Goal: Task Accomplishment & Management: Use online tool/utility

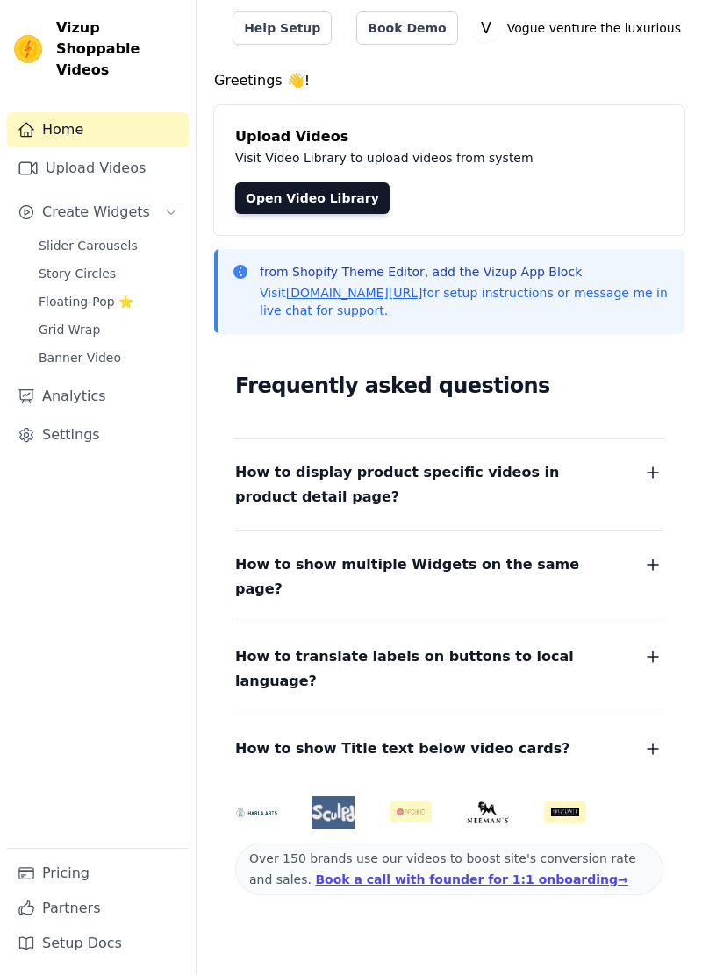
click at [107, 237] on span "Slider Carousels" at bounding box center [88, 246] width 99 height 18
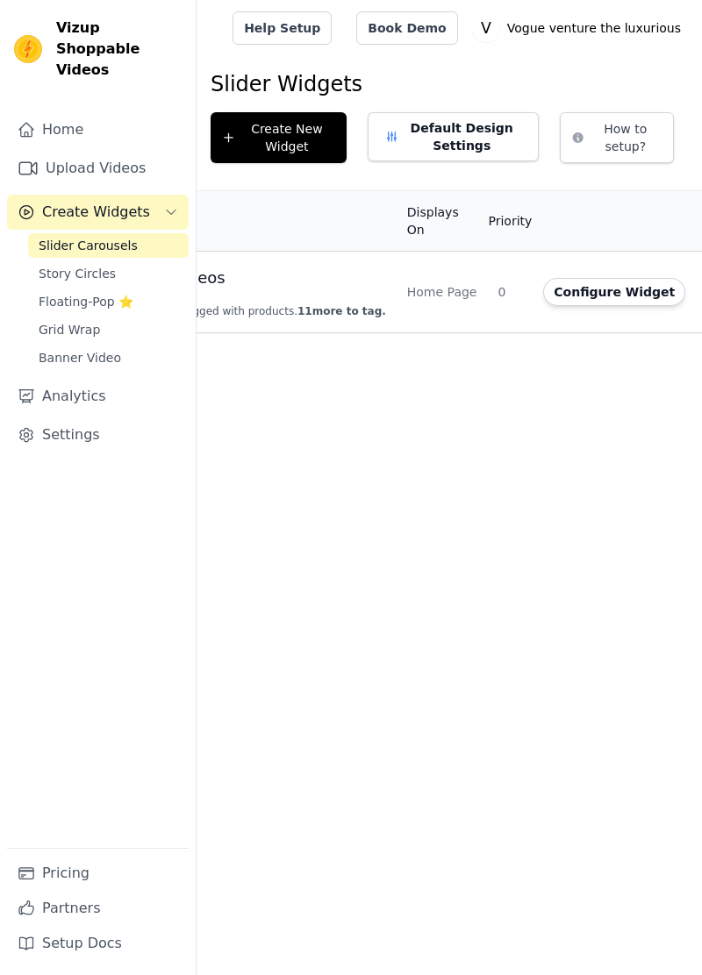
scroll to position [0, 153]
click at [388, 284] on td "Home Page" at bounding box center [433, 293] width 91 height 82
click at [540, 297] on button "Configure Widget" at bounding box center [605, 292] width 142 height 28
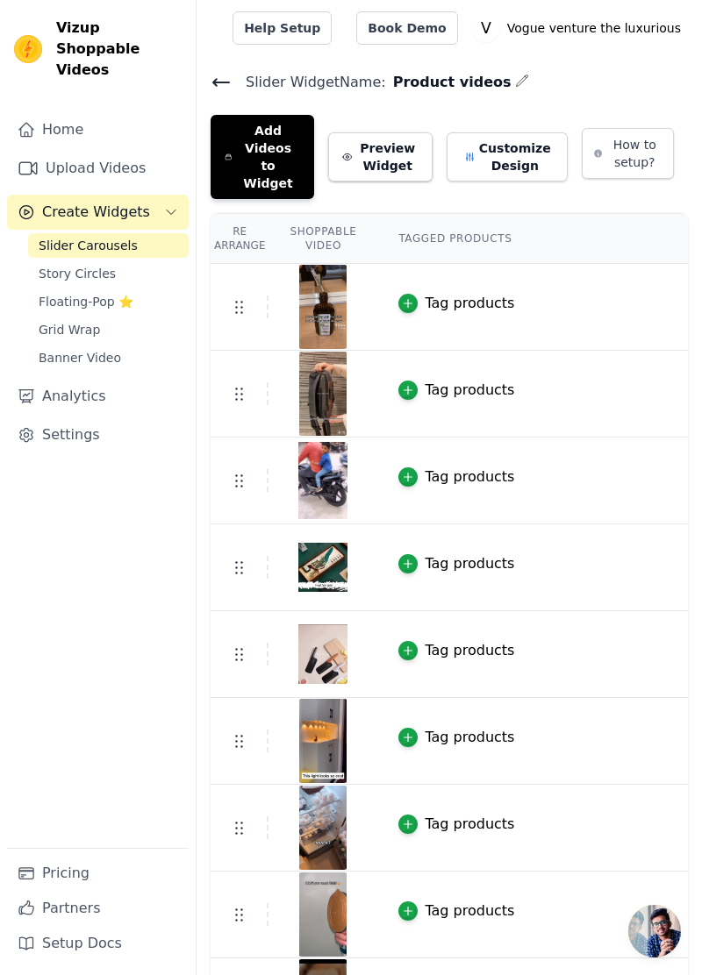
click at [280, 149] on button "Add Videos to Widget" at bounding box center [263, 157] width 104 height 84
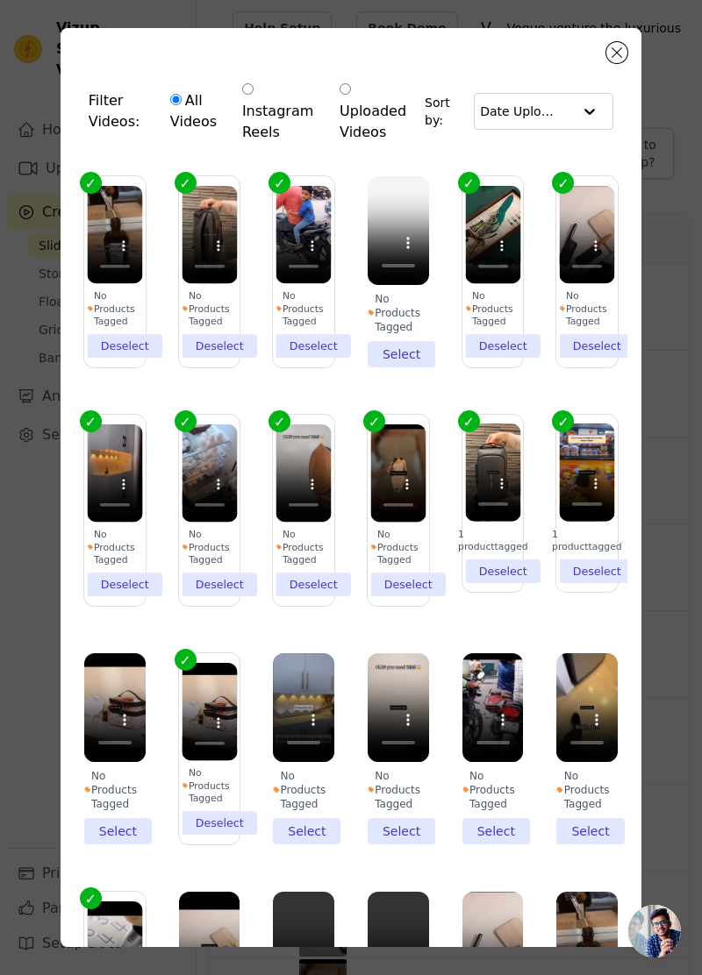
click at [247, 89] on input "Instagram Reels" at bounding box center [247, 88] width 11 height 11
radio input "true"
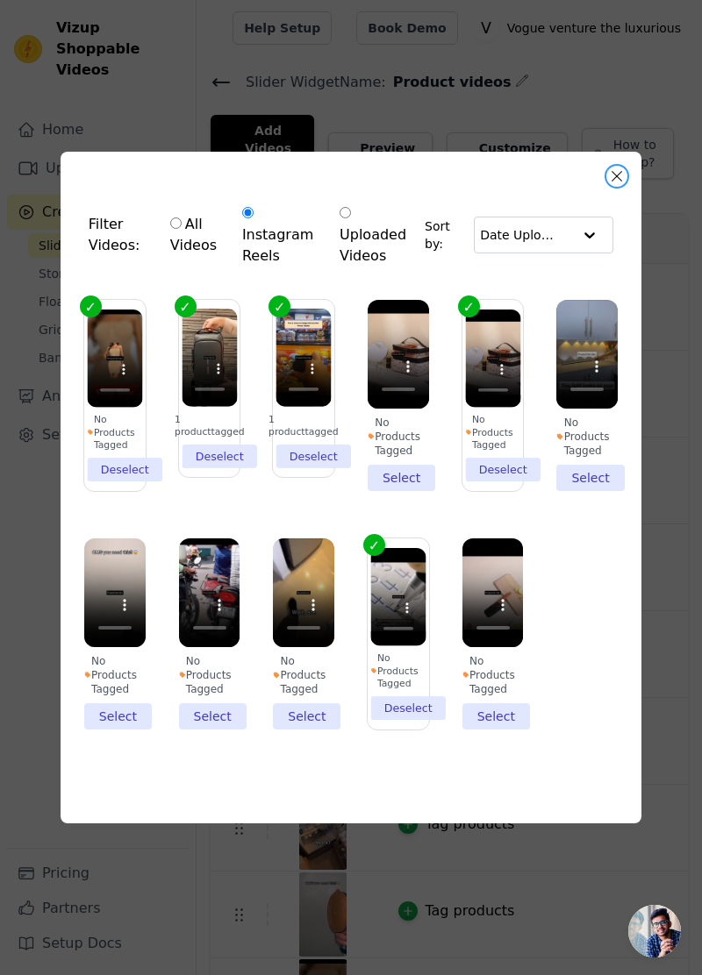
click at [616, 187] on button "Close modal" at bounding box center [616, 176] width 21 height 21
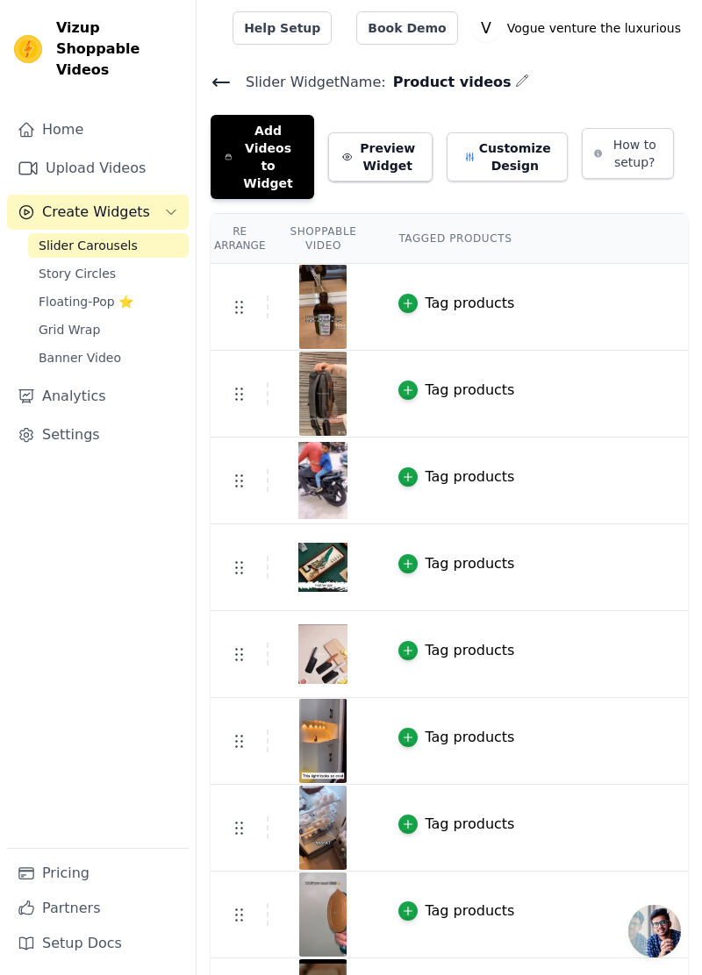
click at [544, 137] on button "Customize Design" at bounding box center [506, 156] width 121 height 49
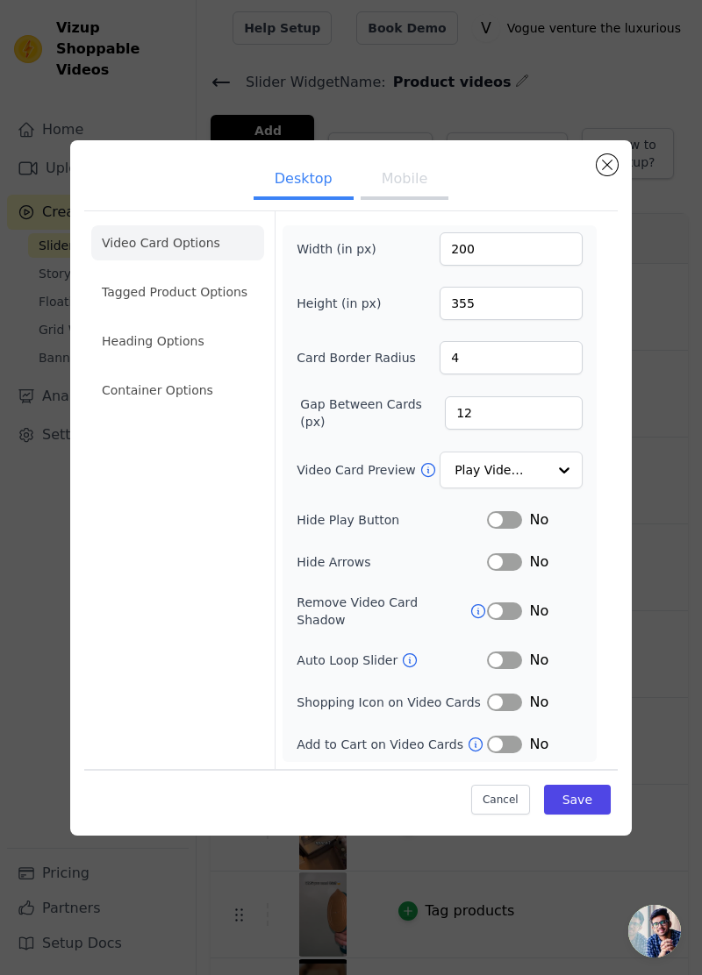
click at [232, 373] on li "Tagged Product Options" at bounding box center [177, 390] width 173 height 35
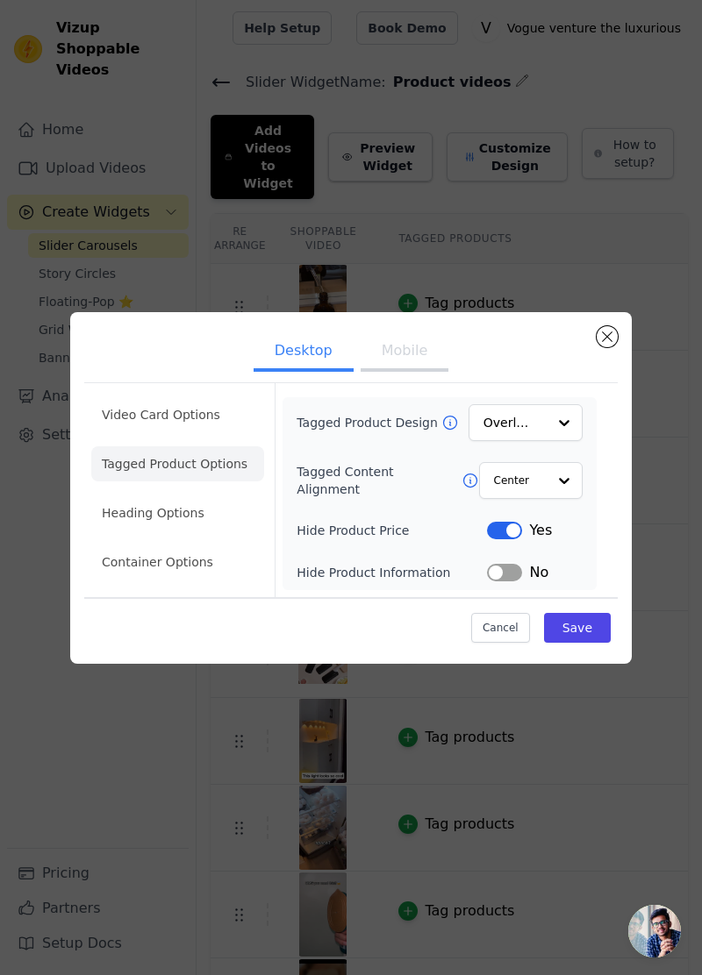
click at [182, 531] on li "Heading Options" at bounding box center [177, 513] width 173 height 35
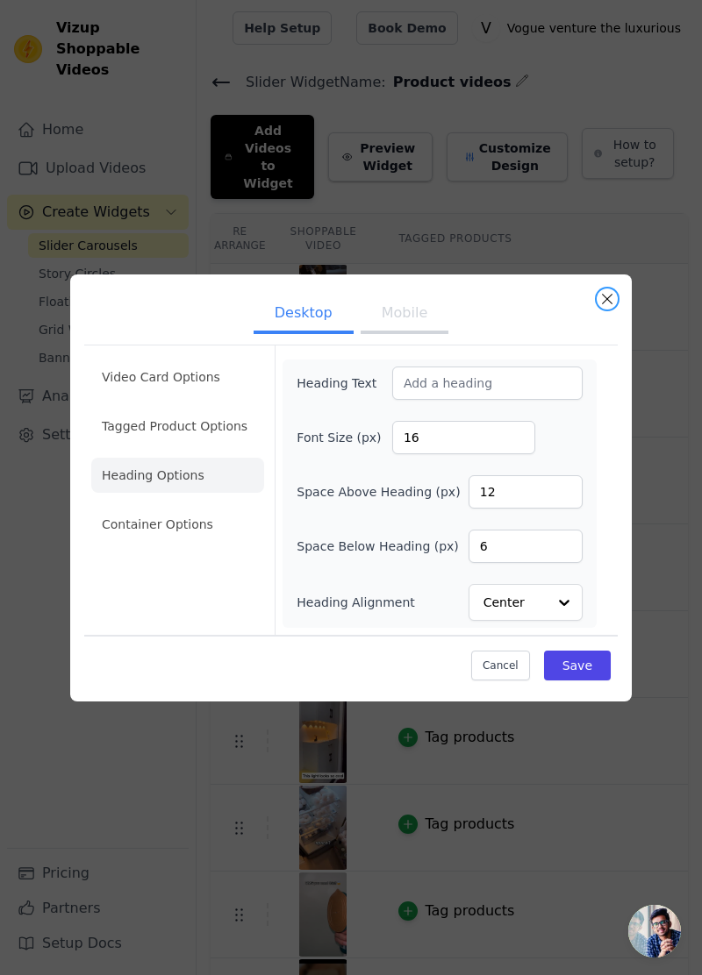
click at [607, 310] on button "Close modal" at bounding box center [606, 299] width 21 height 21
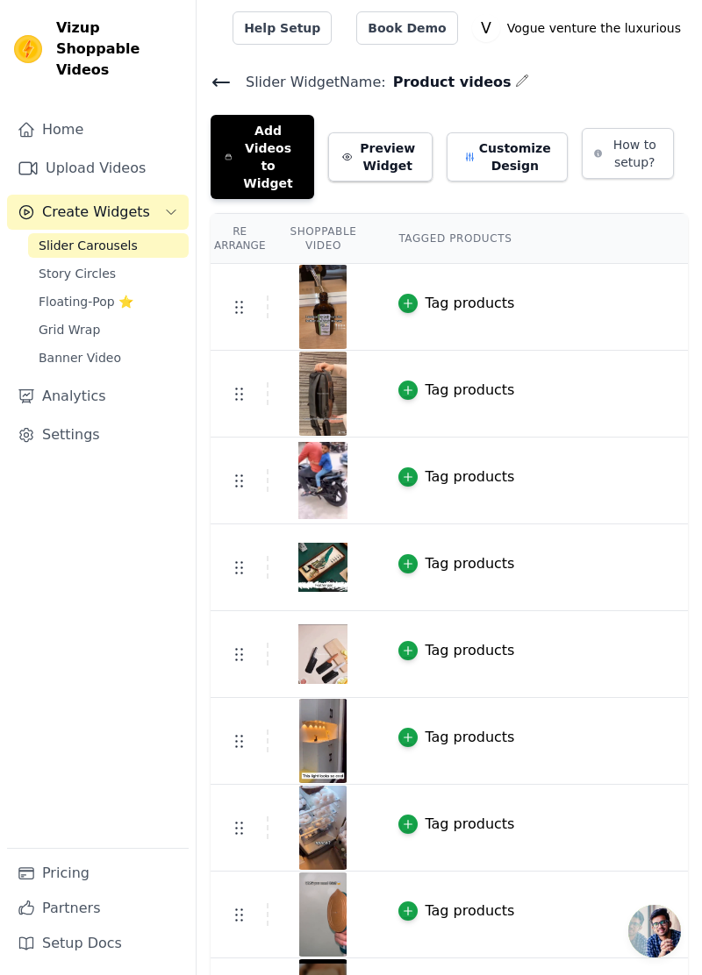
click at [104, 382] on link "Analytics" at bounding box center [98, 396] width 182 height 35
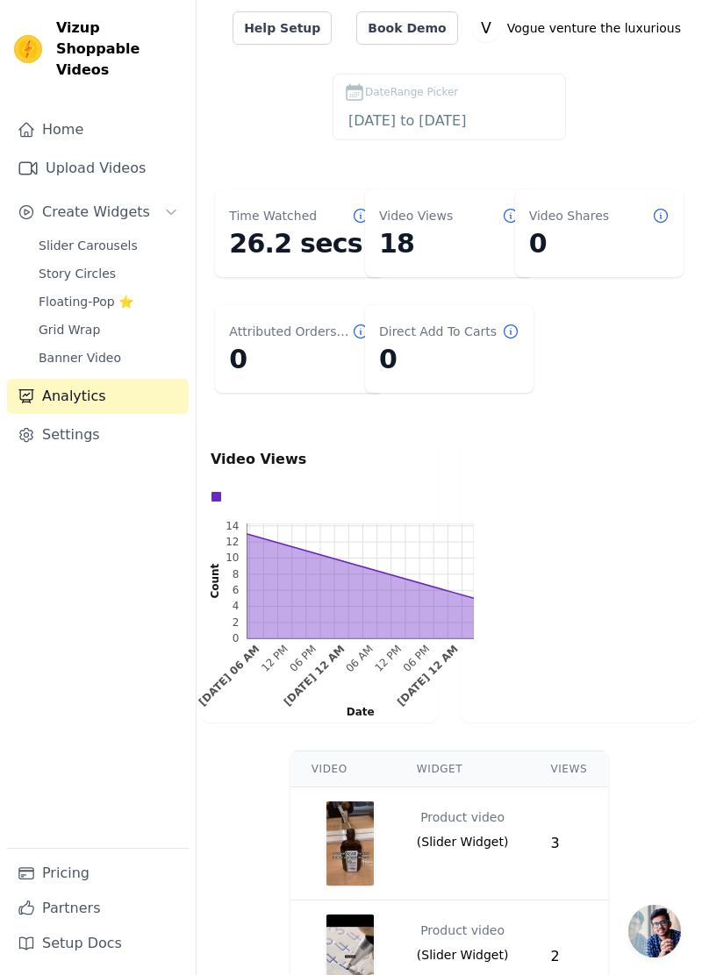
scroll to position [135, 0]
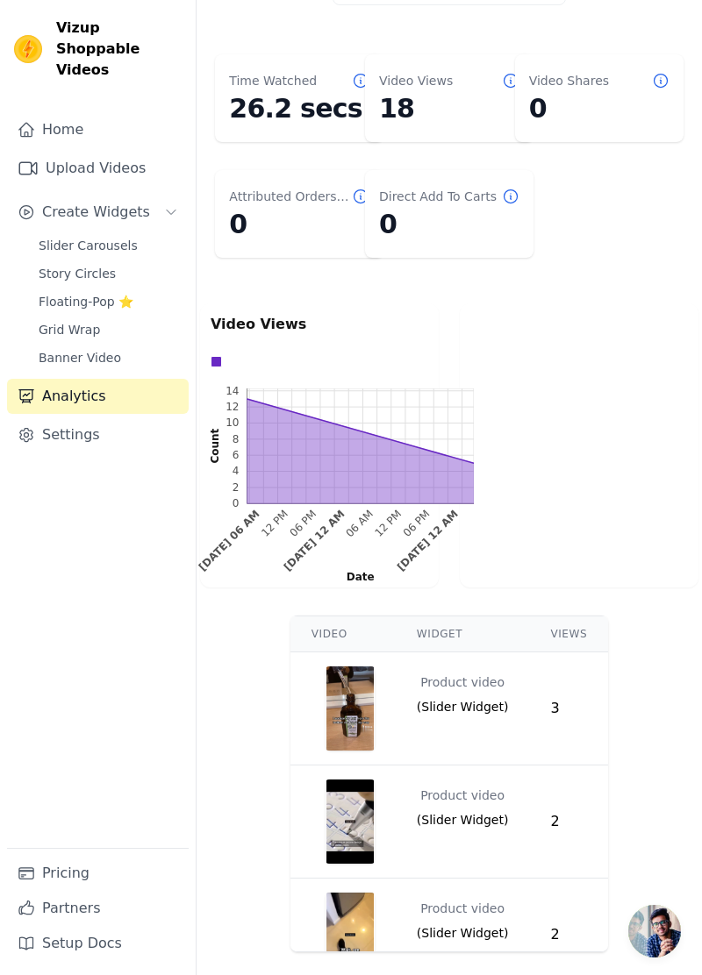
click at [95, 425] on link "Settings" at bounding box center [98, 435] width 182 height 35
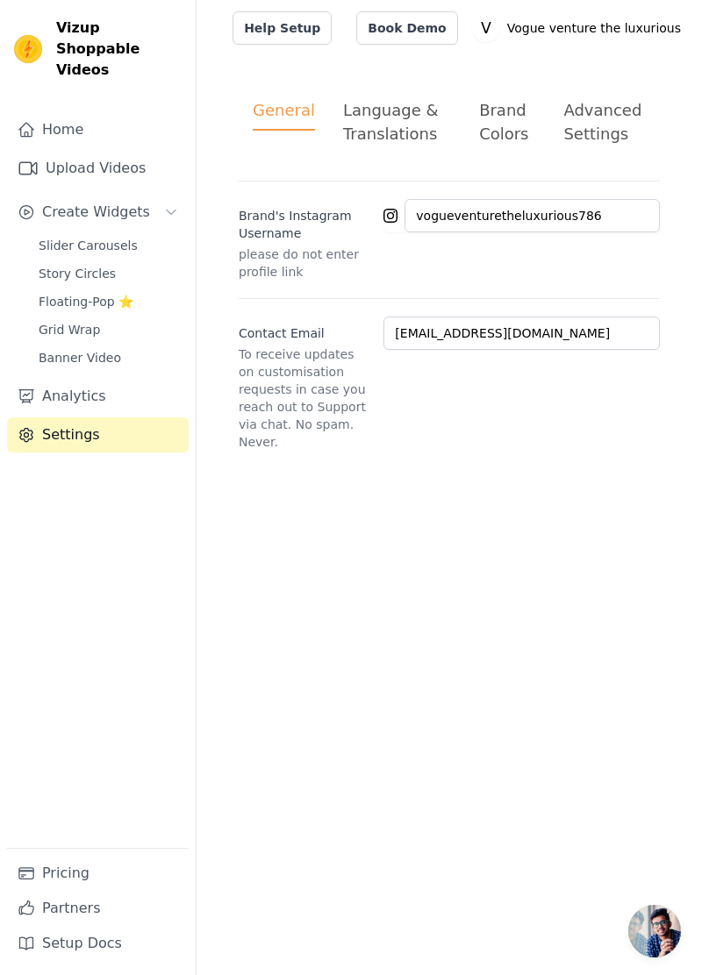
click at [122, 112] on link "Home" at bounding box center [98, 129] width 182 height 35
